Goal: Check status

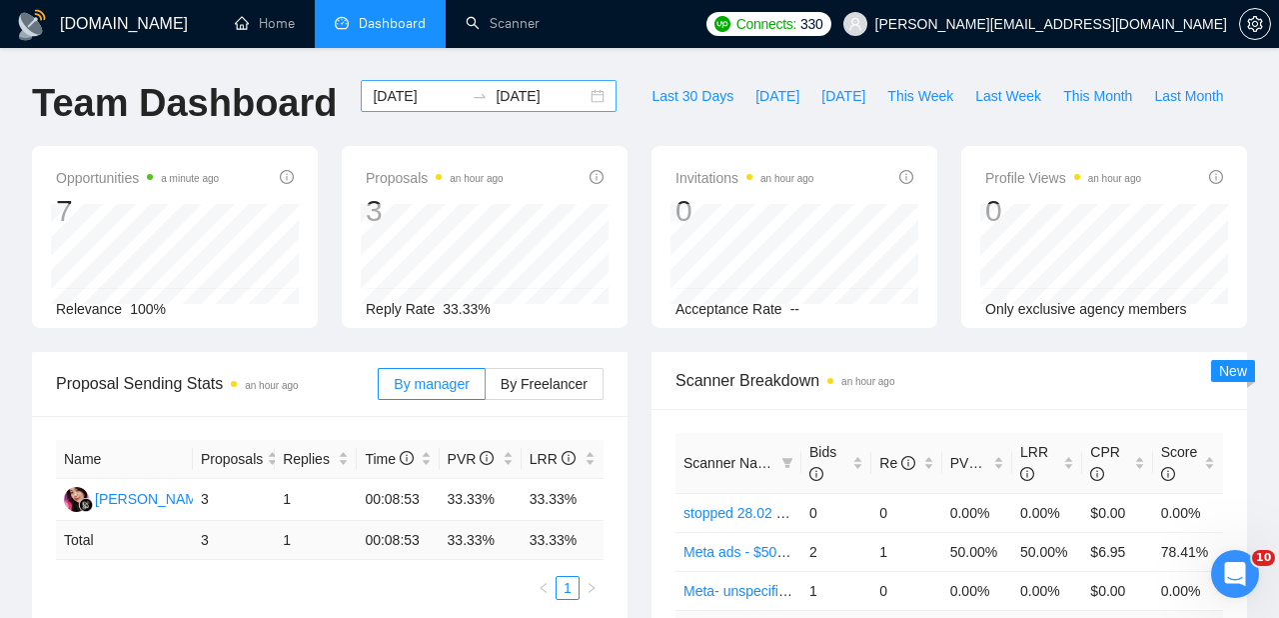
click at [434, 99] on input "[DATE]" at bounding box center [418, 96] width 91 height 22
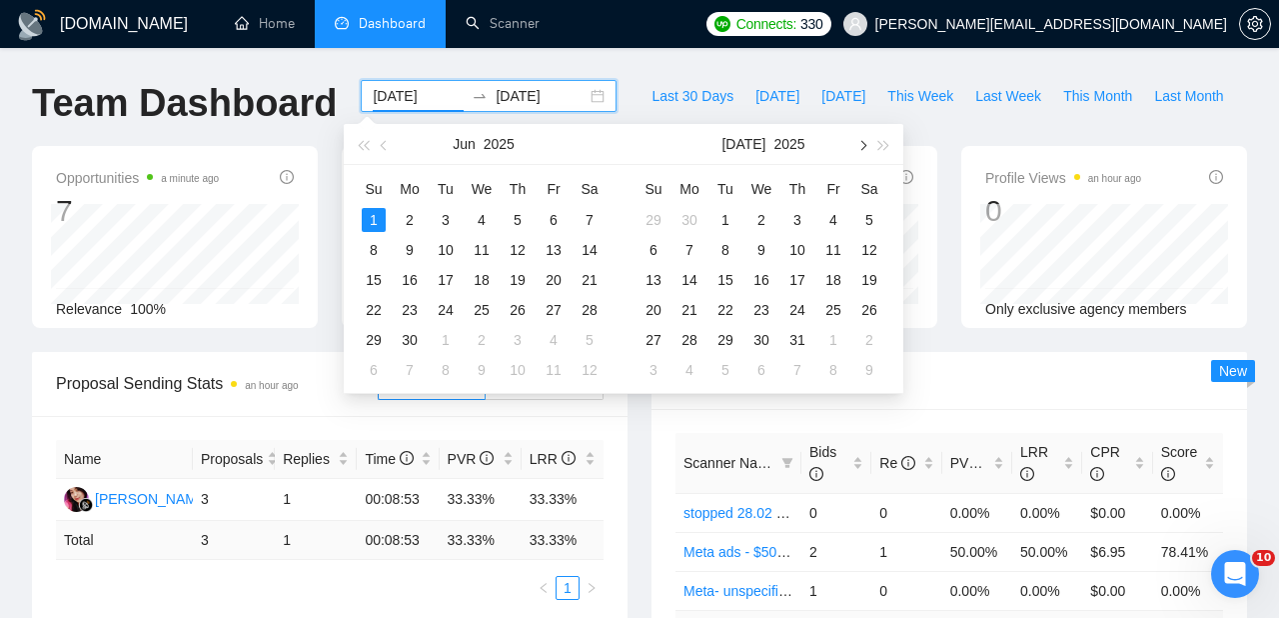
click at [858, 146] on span "button" at bounding box center [862, 145] width 10 height 10
type input "[DATE]"
click at [770, 252] on div "10" at bounding box center [762, 250] width 24 height 24
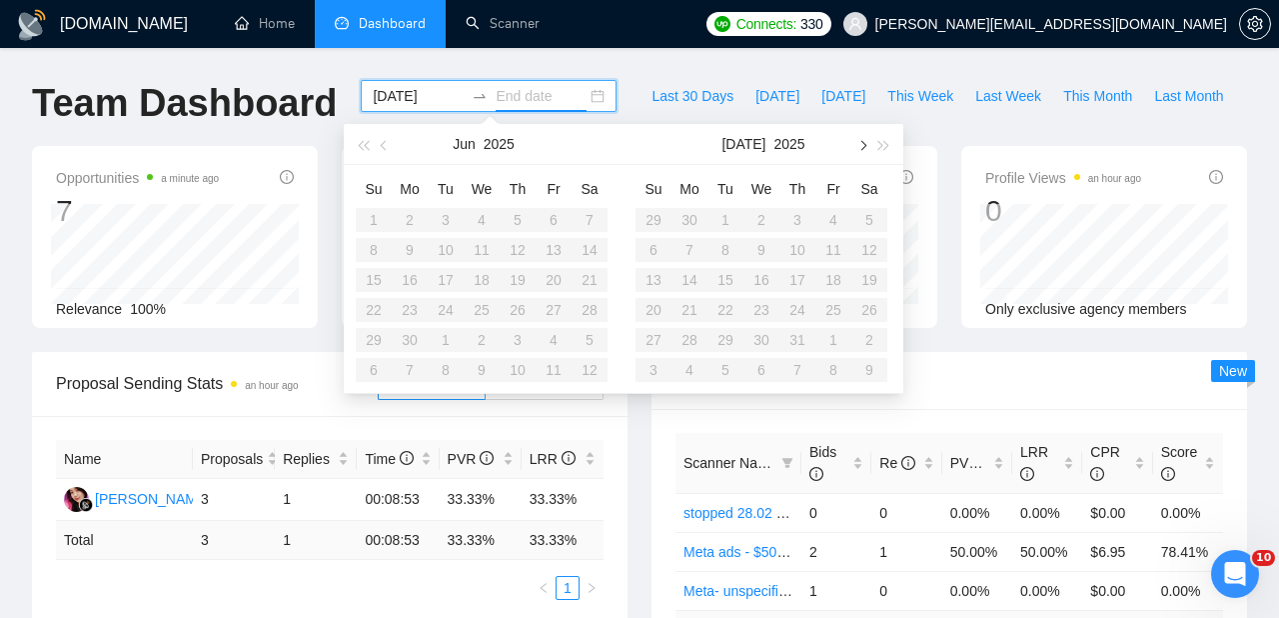
click at [864, 146] on span "button" at bounding box center [862, 145] width 10 height 10
type input "[DATE]"
click at [767, 250] on div "10" at bounding box center [762, 250] width 24 height 24
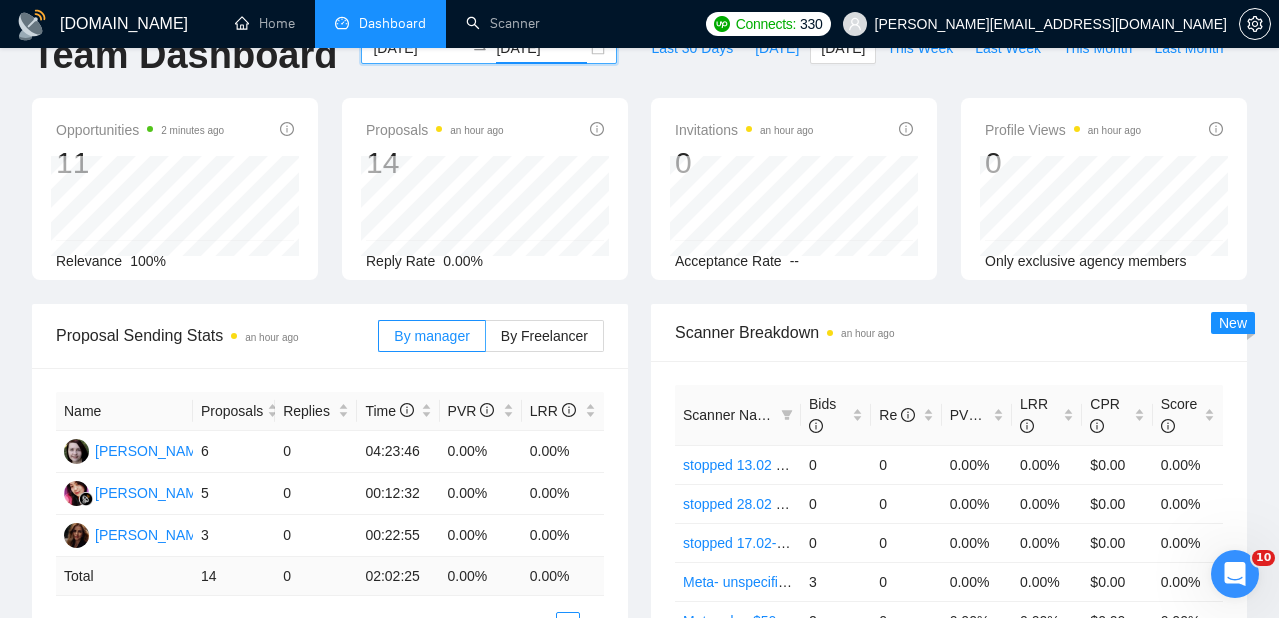
scroll to position [72, 0]
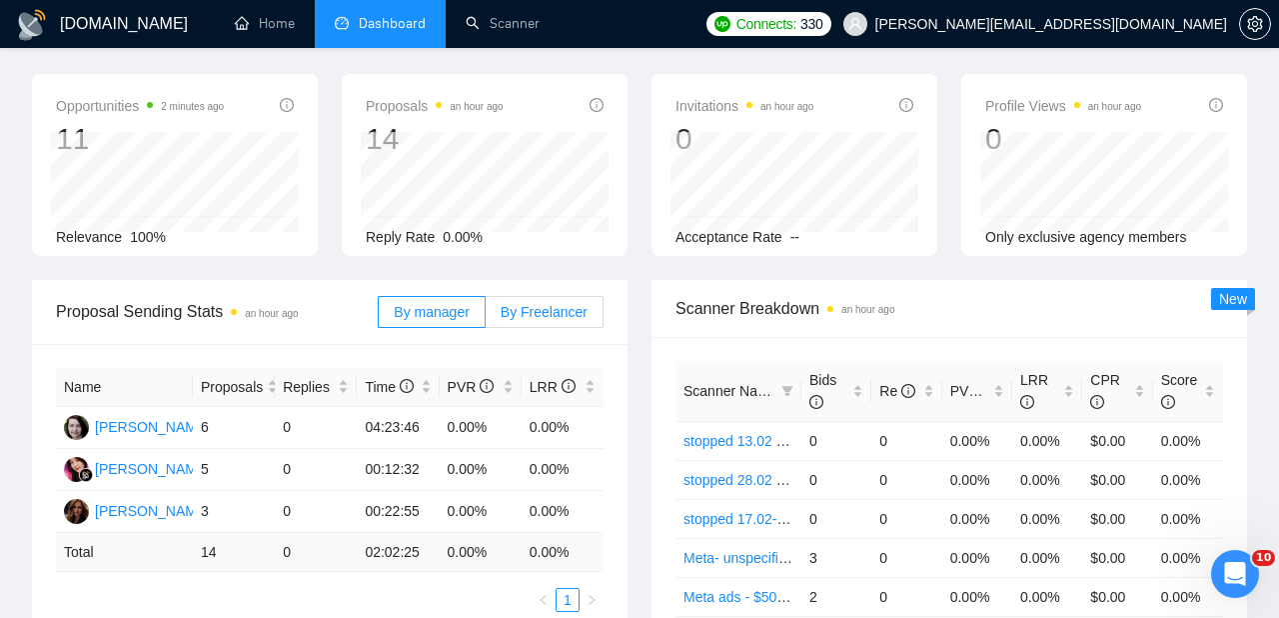
click at [549, 319] on span "By Freelancer" at bounding box center [544, 312] width 87 height 16
click at [486, 317] on input "By Freelancer" at bounding box center [486, 317] width 0 height 0
